Goal: Information Seeking & Learning: Learn about a topic

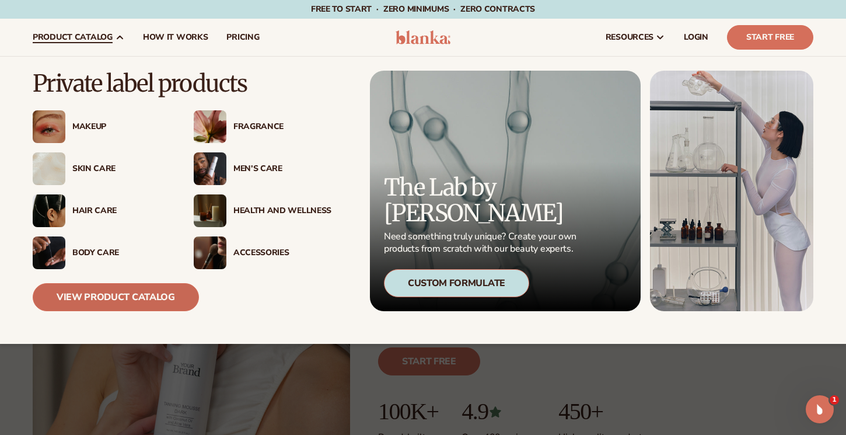
click at [123, 298] on link "View Product Catalog" at bounding box center [116, 297] width 166 height 28
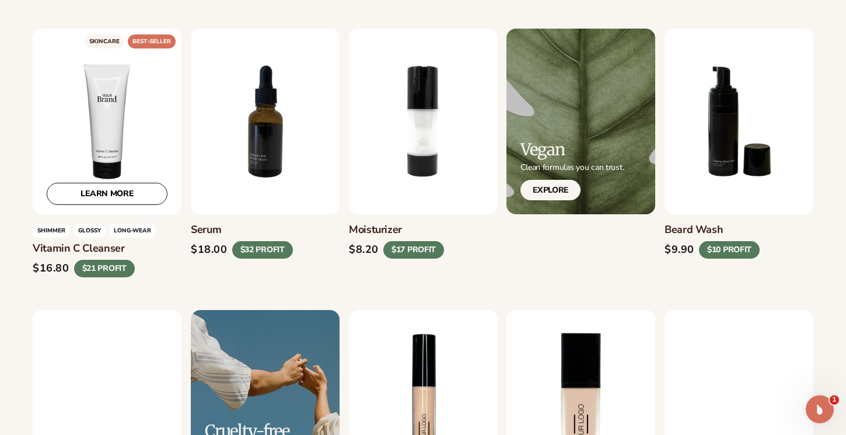
scroll to position [315, 0]
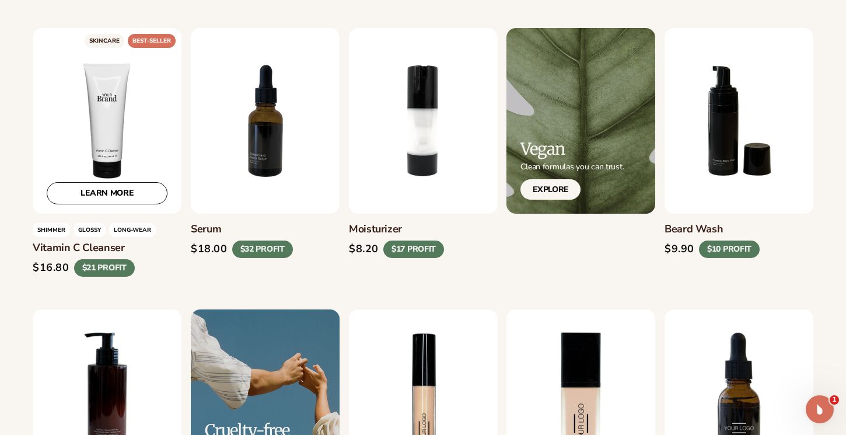
click at [100, 192] on link "LEARN MORE" at bounding box center [107, 193] width 121 height 22
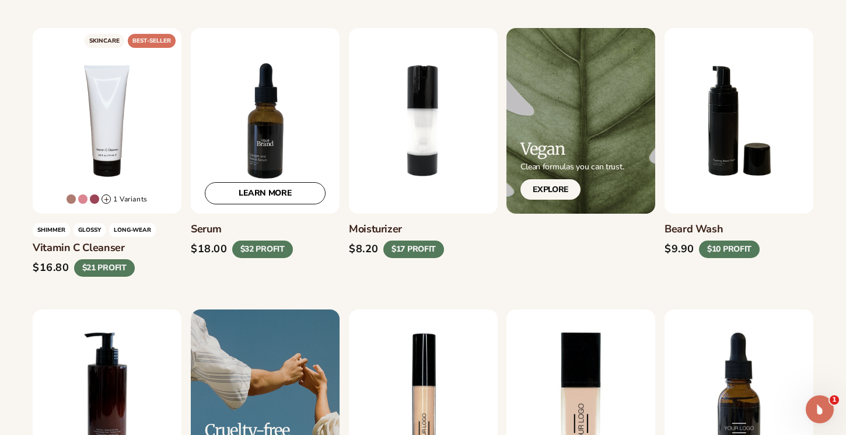
click at [232, 198] on link "LEARN MORE" at bounding box center [265, 193] width 121 height 22
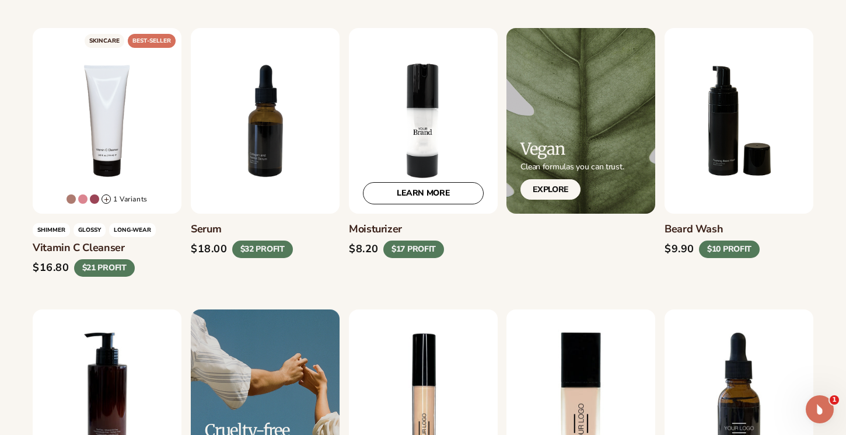
click at [431, 197] on link "LEARN MORE" at bounding box center [423, 193] width 121 height 22
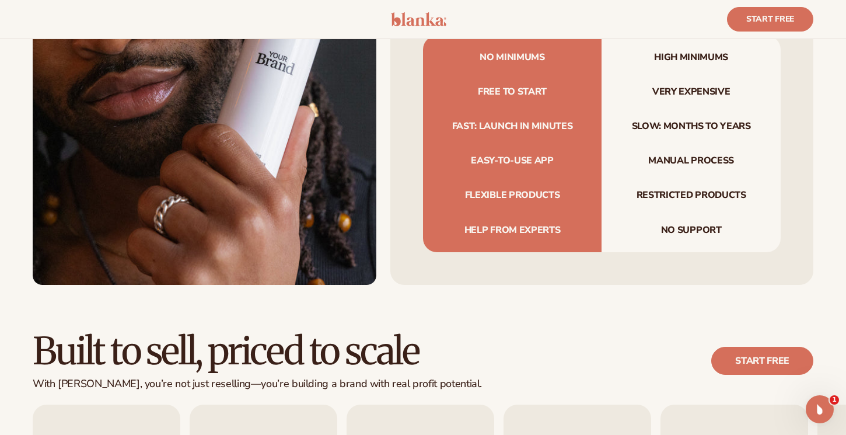
scroll to position [1694, 0]
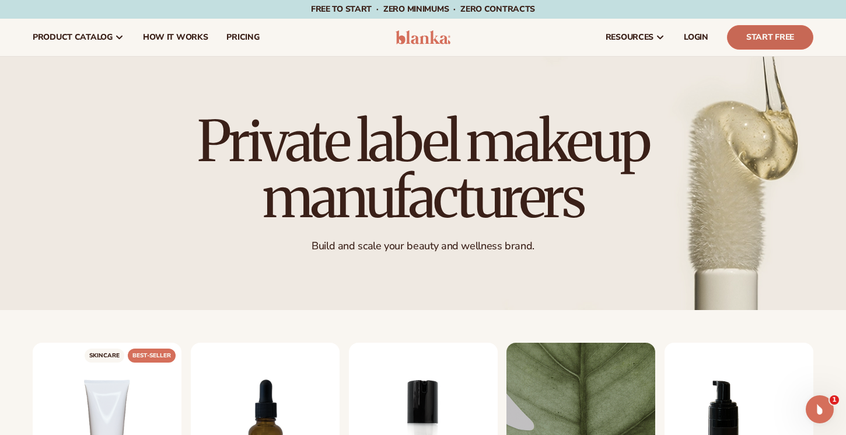
click at [762, 39] on link "Start Free" at bounding box center [770, 37] width 86 height 25
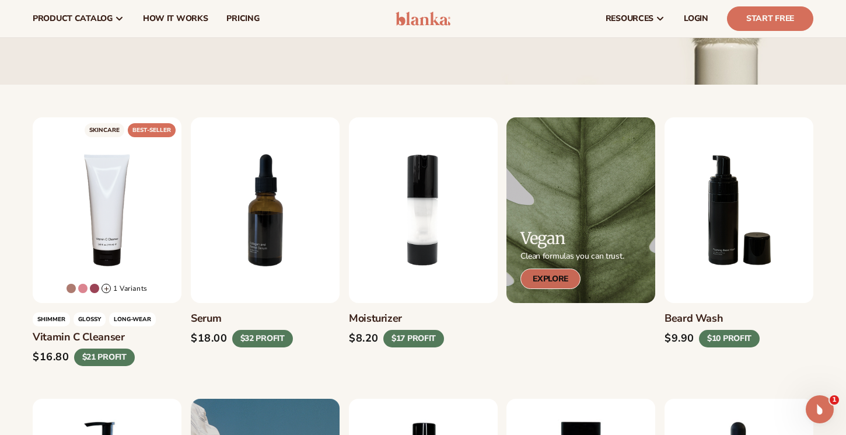
scroll to position [224, 0]
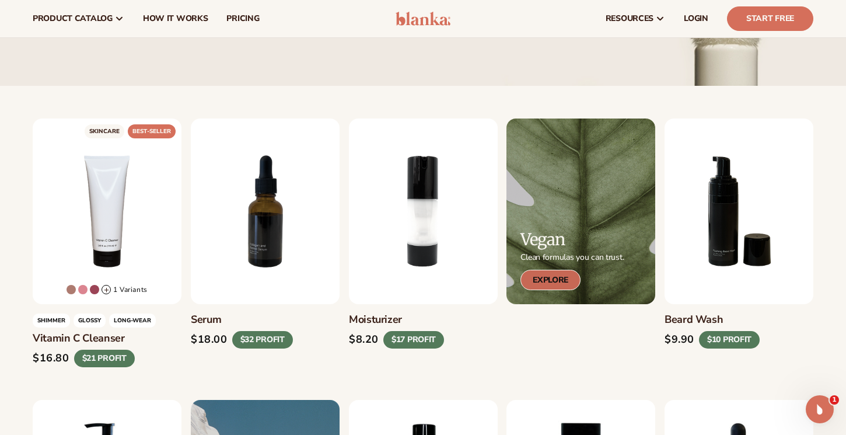
click at [550, 273] on link "Explore" at bounding box center [551, 280] width 60 height 20
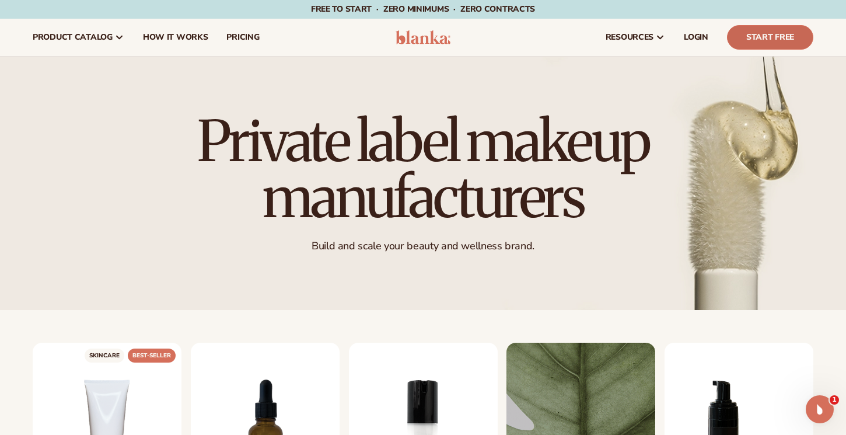
click at [763, 33] on link "Start Free" at bounding box center [770, 37] width 86 height 25
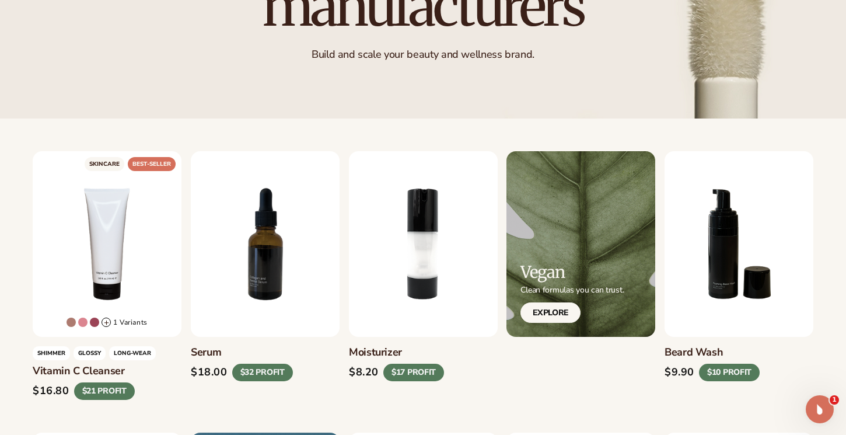
scroll to position [192, 0]
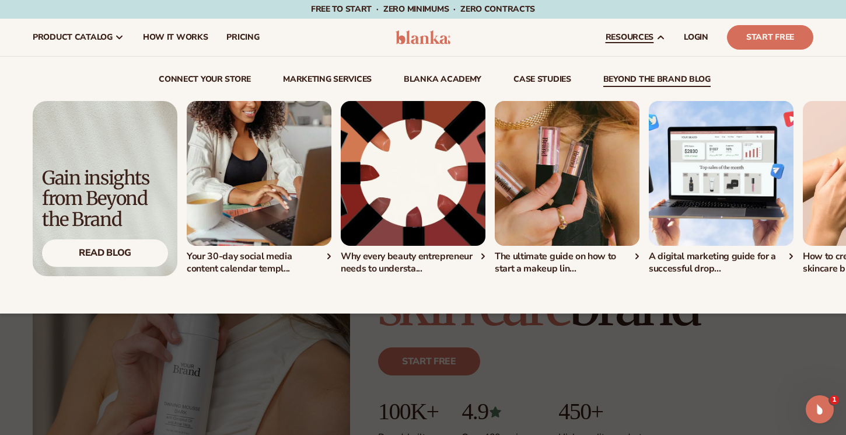
click at [631, 75] on link "beyond the brand blog" at bounding box center [656, 81] width 107 height 12
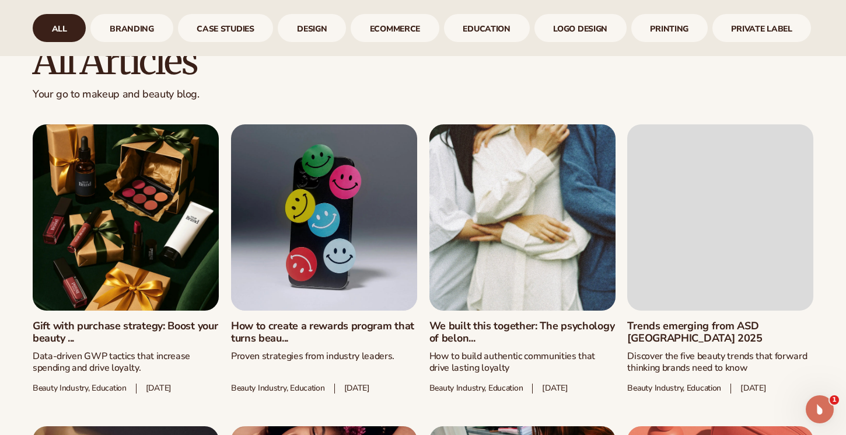
scroll to position [594, 0]
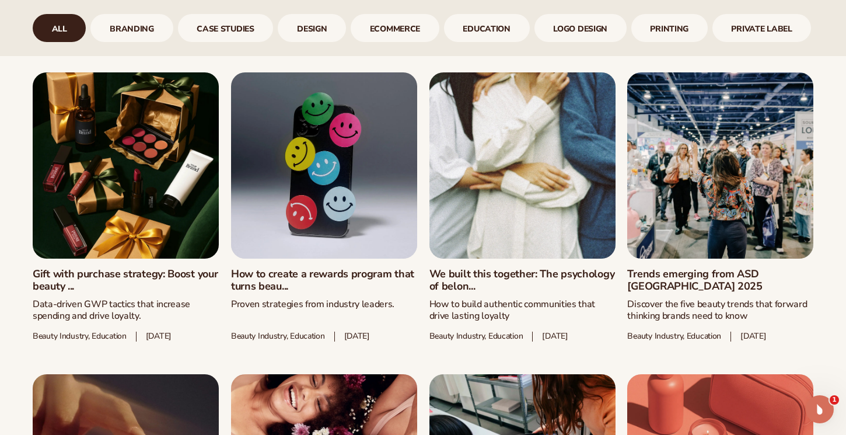
click at [144, 268] on link "Gift with purchase strategy: Boost your beauty ..." at bounding box center [126, 280] width 186 height 25
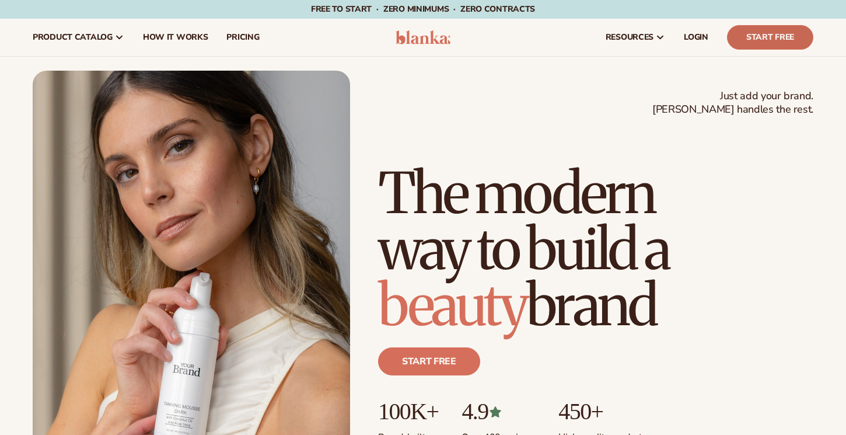
click at [766, 33] on link "Start Free" at bounding box center [770, 37] width 86 height 25
